Goal: Information Seeking & Learning: Learn about a topic

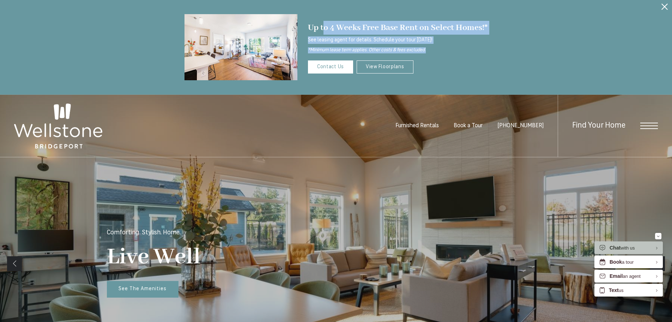
drag, startPoint x: 430, startPoint y: 48, endPoint x: 321, endPoint y: 29, distance: 110.4
click at [323, 29] on div "Up to 4 Weeks Free Base Rent on Select Homes!* See leasing agent for details. S…" at bounding box center [398, 37] width 180 height 32
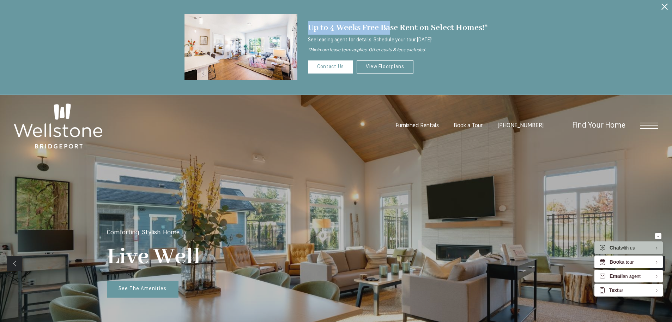
drag, startPoint x: 309, startPoint y: 24, endPoint x: 393, endPoint y: 28, distance: 84.4
click at [393, 28] on div "Up to 4 Weeks Free Base Rent on Select Homes!*" at bounding box center [398, 28] width 180 height 14
